Goal: Obtain resource: Download file/media

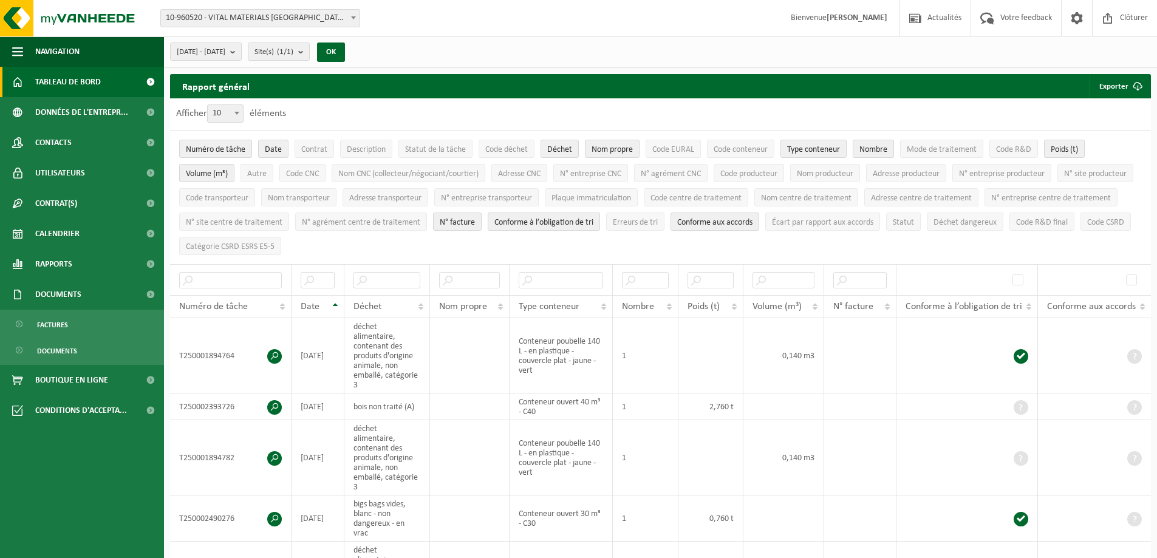
click at [80, 83] on span "Tableau de bord" at bounding box center [68, 82] width 66 height 30
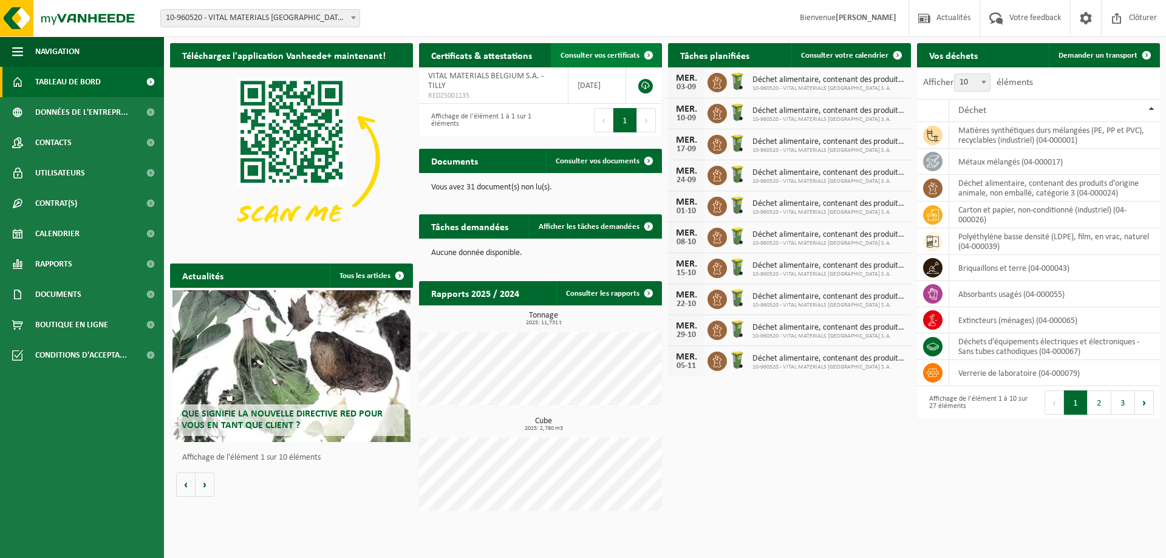
click at [630, 60] on span "Consulter vos certificats" at bounding box center [600, 56] width 79 height 8
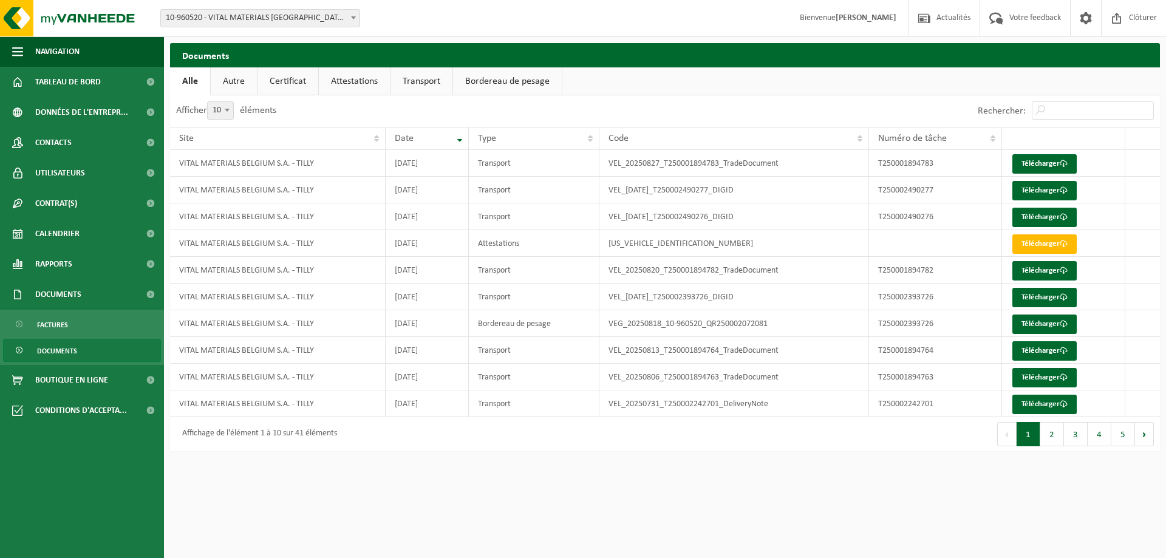
click at [369, 83] on link "Attestations" at bounding box center [354, 81] width 71 height 28
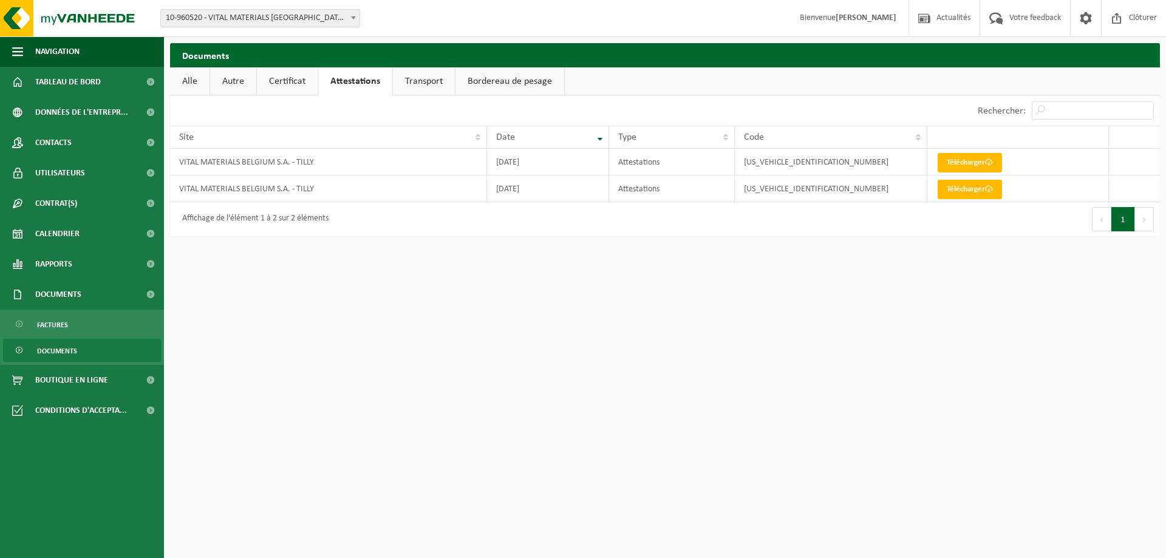
click at [301, 83] on link "Certificat" at bounding box center [287, 81] width 61 height 28
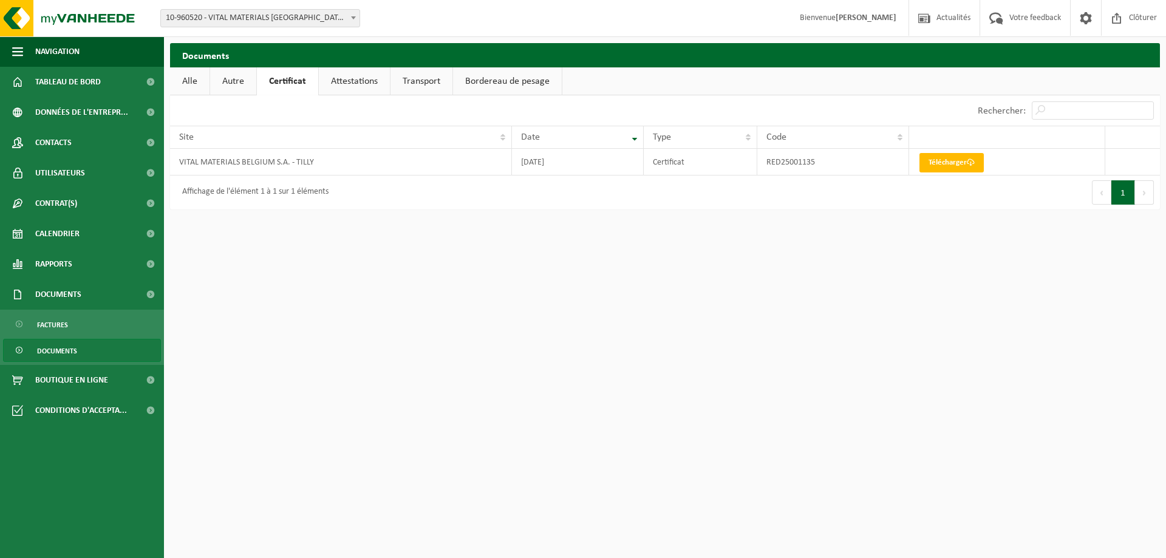
click at [242, 78] on link "Autre" at bounding box center [233, 81] width 46 height 28
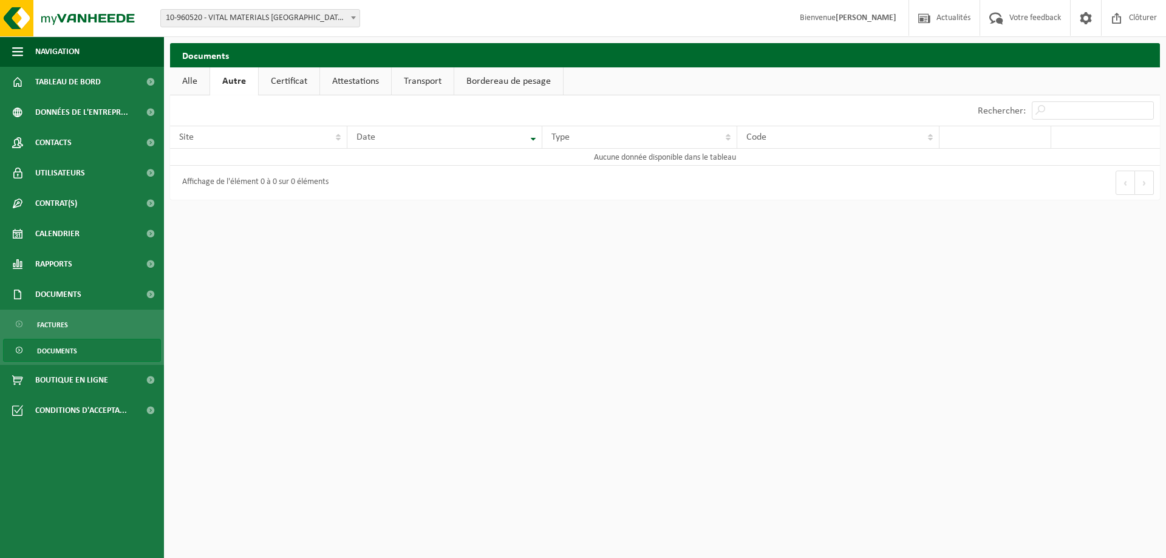
click at [408, 77] on link "Transport" at bounding box center [423, 81] width 62 height 28
click at [484, 77] on link "Bordereau de pesage" at bounding box center [509, 81] width 109 height 28
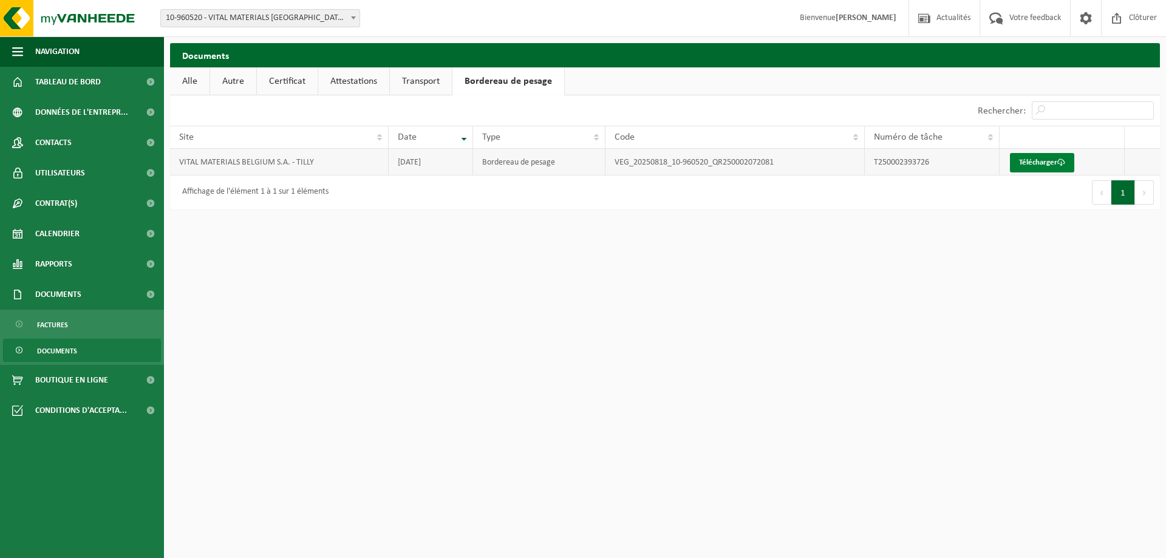
click at [1013, 160] on link "Télécharger" at bounding box center [1042, 162] width 64 height 19
click at [78, 67] on span "Tableau de bord" at bounding box center [68, 82] width 66 height 30
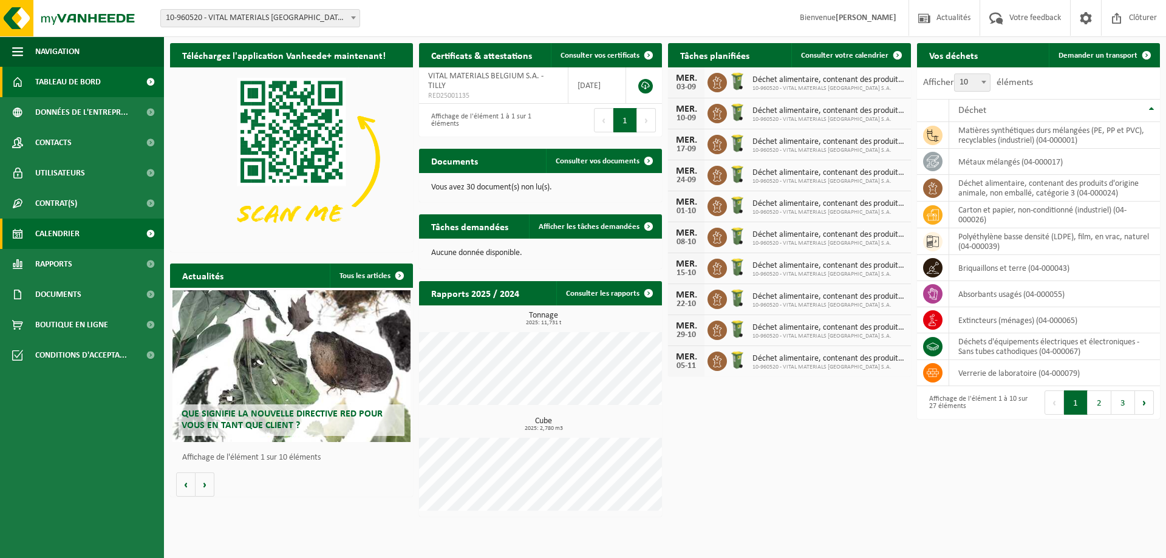
click at [66, 242] on span "Calendrier" at bounding box center [57, 234] width 44 height 30
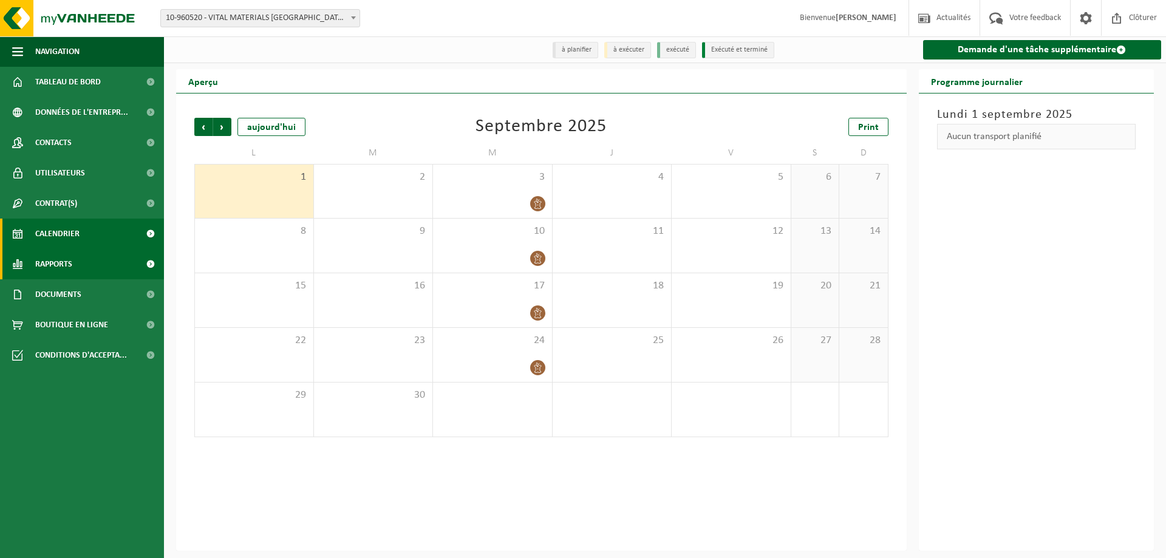
click at [53, 261] on span "Rapports" at bounding box center [53, 264] width 37 height 30
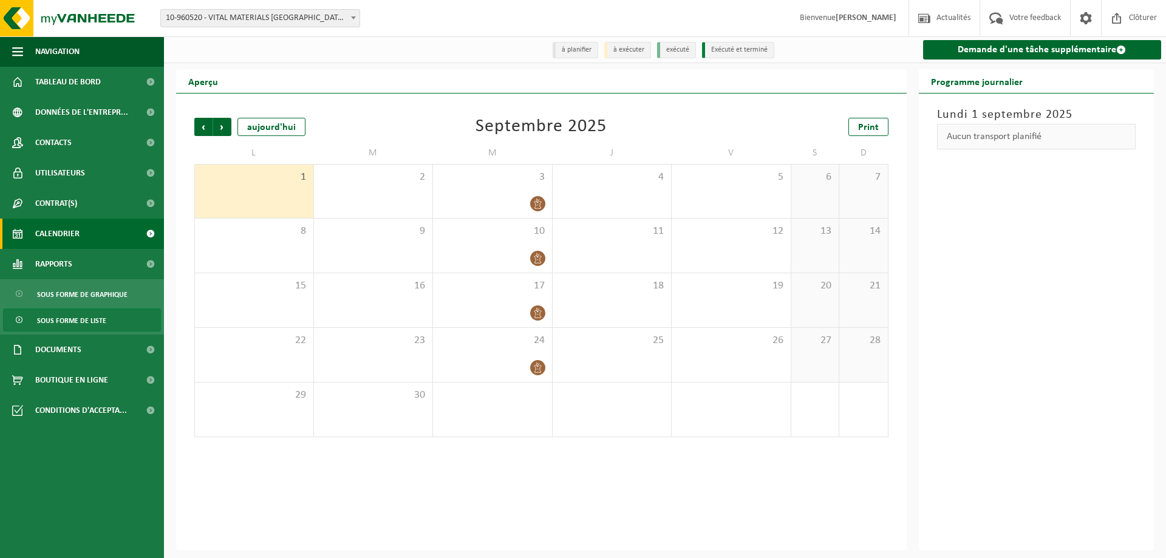
click at [55, 310] on span "Sous forme de liste" at bounding box center [71, 320] width 69 height 23
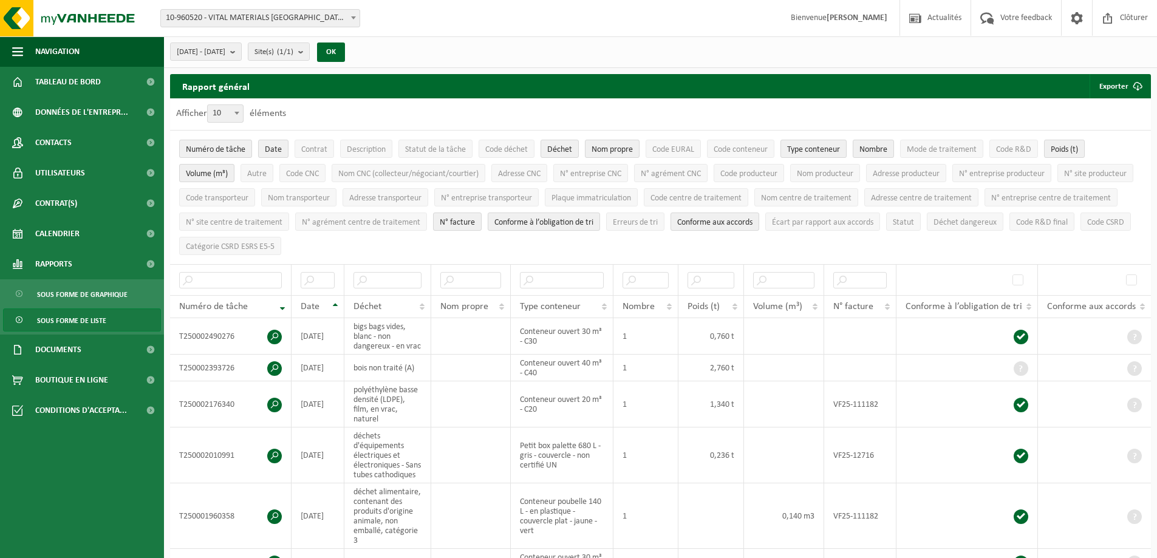
click at [61, 295] on span "Sous forme de graphique" at bounding box center [82, 294] width 91 height 23
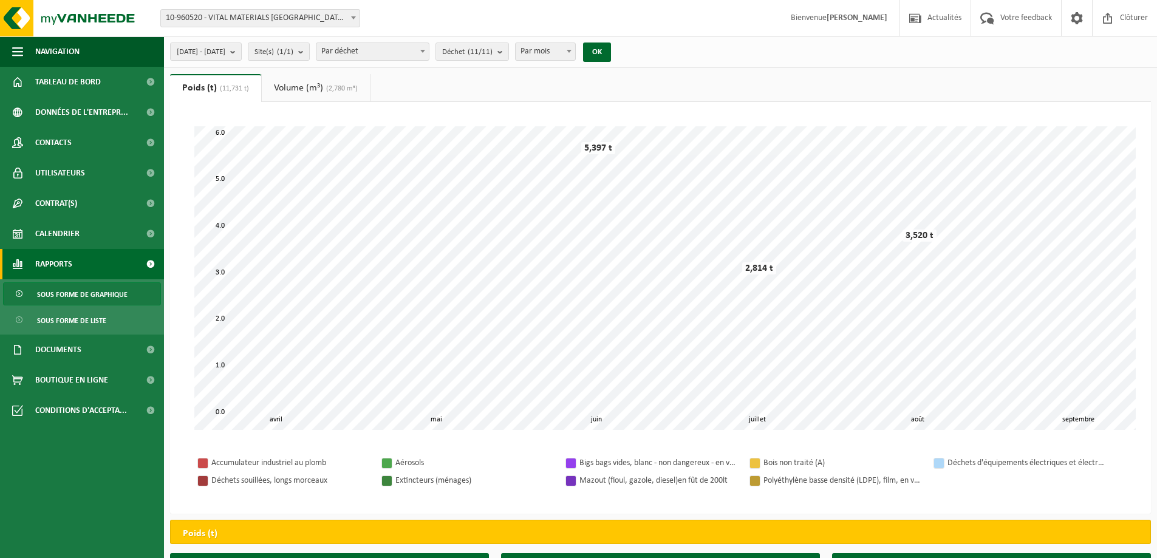
click at [289, 84] on link "Volume (m³) (2,780 m³)" at bounding box center [316, 88] width 108 height 28
